Goal: Transaction & Acquisition: Purchase product/service

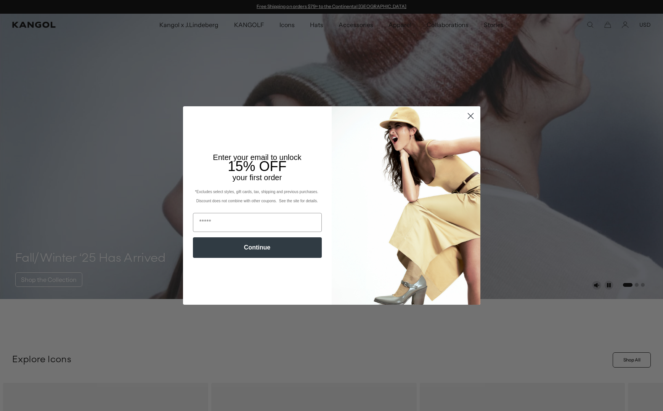
click at [472, 116] on circle "Close dialog" at bounding box center [470, 116] width 13 height 13
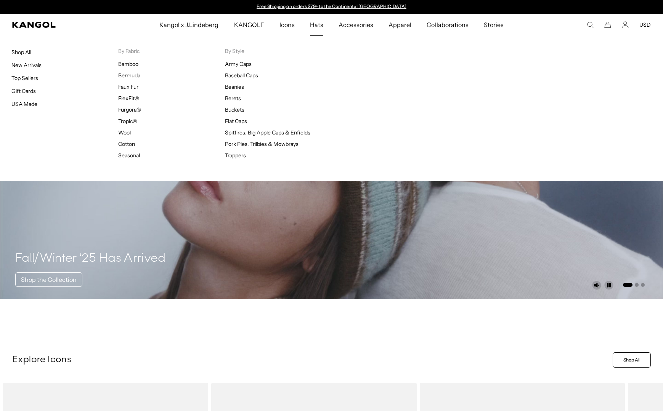
click at [319, 27] on span "Hats" at bounding box center [316, 25] width 13 height 22
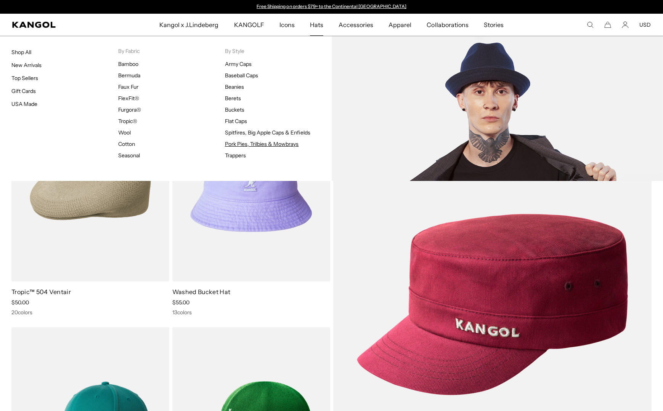
click at [240, 146] on link "Pork Pies, Trilbies & Mowbrays" at bounding box center [262, 144] width 74 height 7
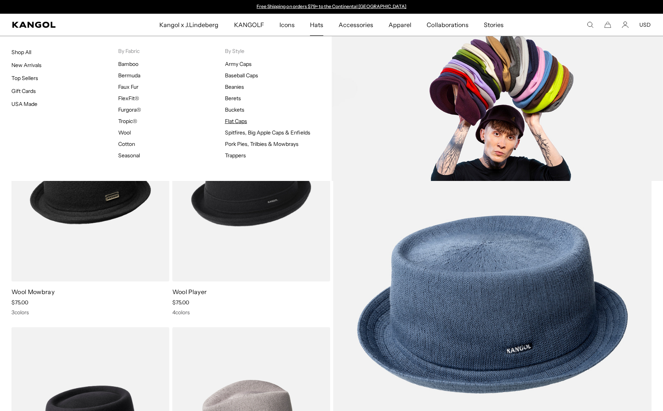
click at [238, 121] on link "Flat Caps" at bounding box center [236, 121] width 22 height 7
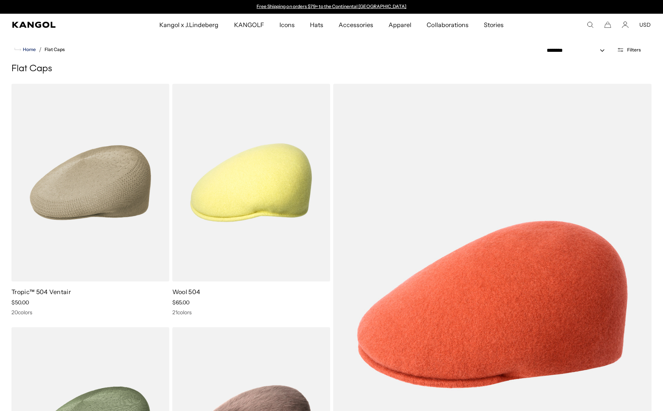
click at [31, 49] on span "Home" at bounding box center [28, 49] width 14 height 5
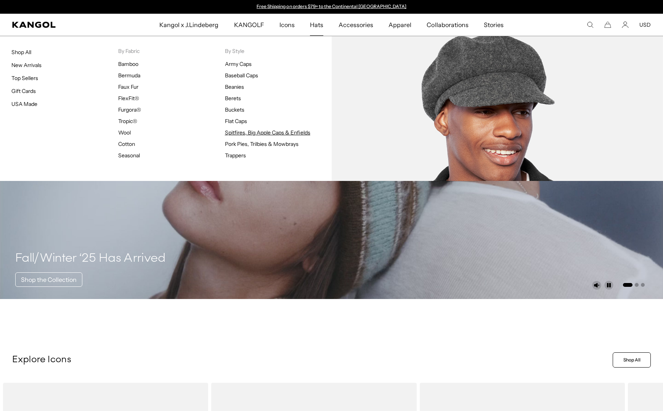
click at [257, 133] on link "Spitfires, Big Apple Caps & Enfields" at bounding box center [267, 132] width 85 height 7
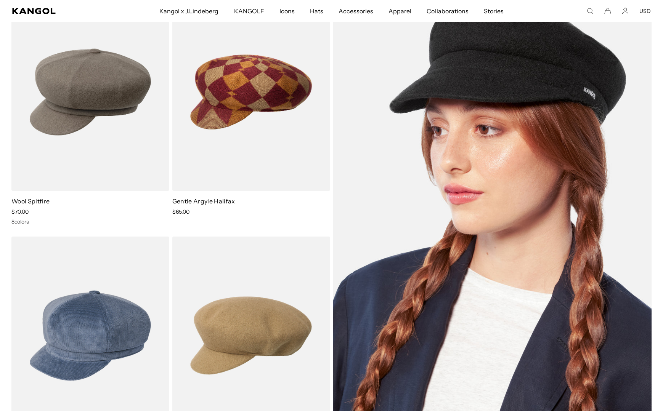
scroll to position [12, 0]
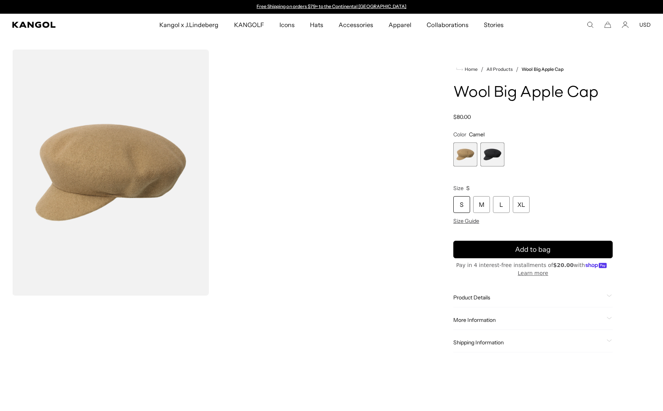
click at [492, 156] on span "2 of 2" at bounding box center [492, 155] width 24 height 24
